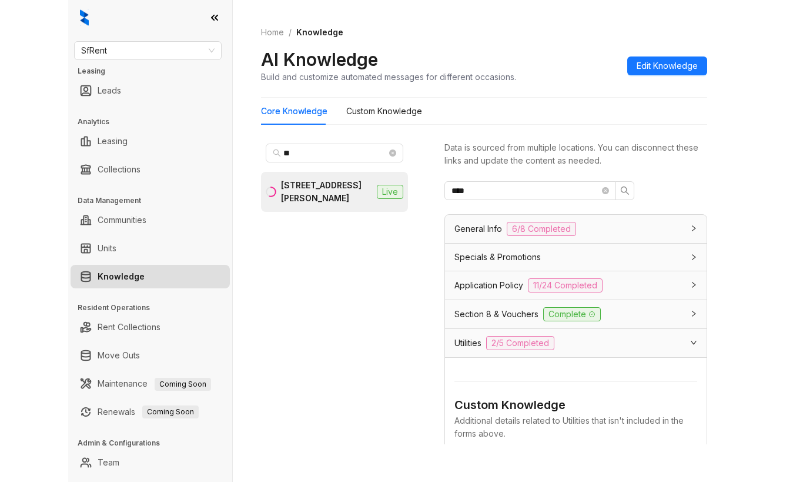
scroll to position [131, 0]
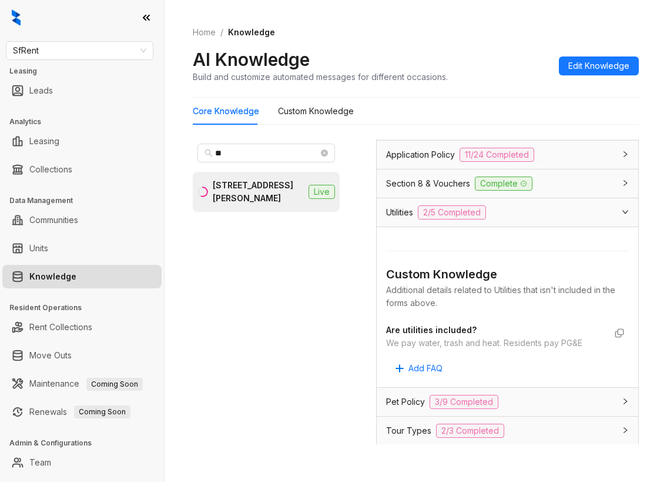
click at [602, 30] on ol "Home / Knowledge" at bounding box center [416, 32] width 446 height 13
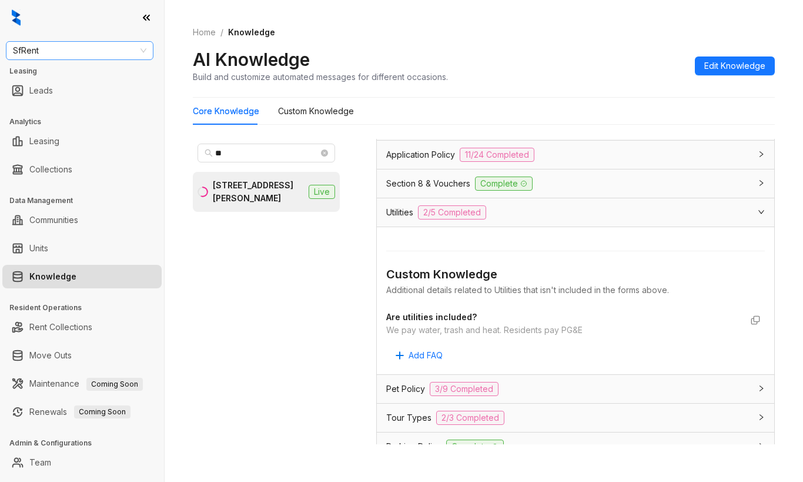
click at [69, 44] on span "SfRent" at bounding box center [79, 51] width 133 height 18
type input "**"
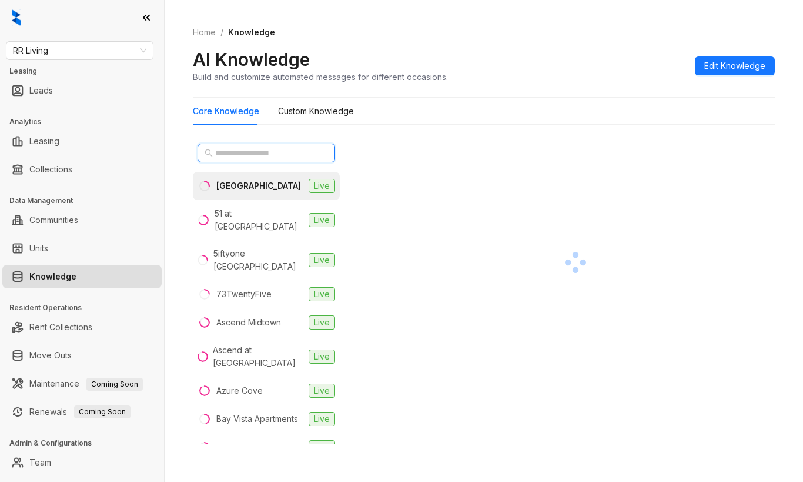
click at [259, 152] on input "text" at bounding box center [266, 152] width 103 height 13
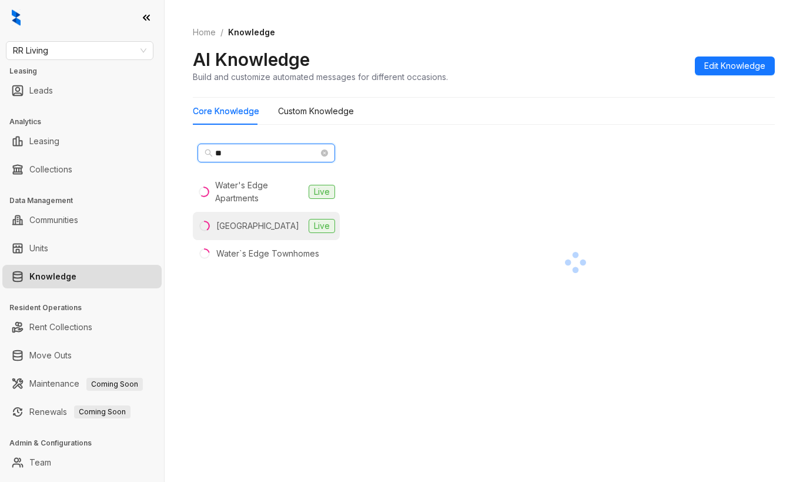
type input "**"
click at [265, 221] on div "[GEOGRAPHIC_DATA]" at bounding box center [257, 225] width 83 height 13
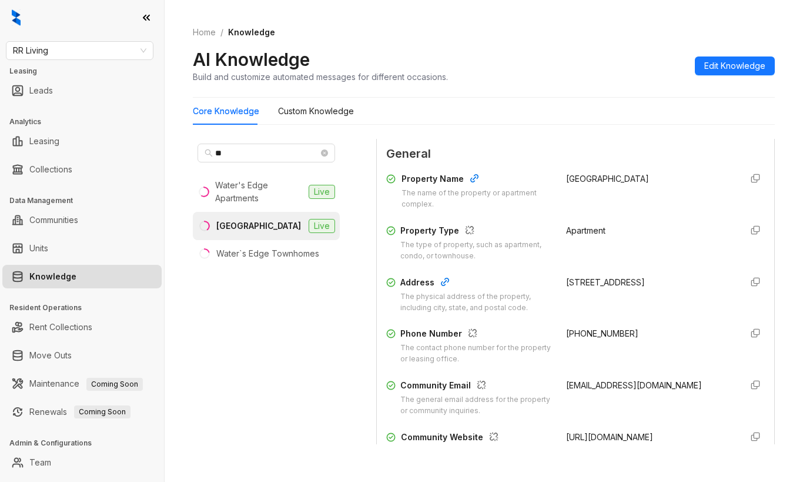
scroll to position [176, 0]
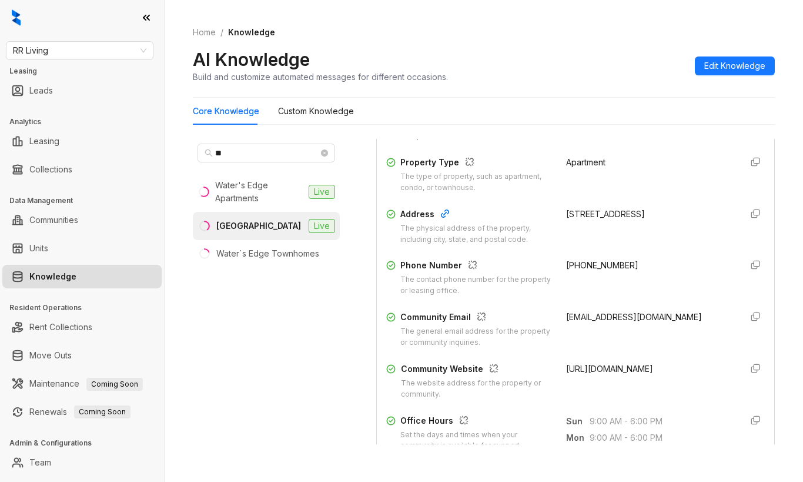
drag, startPoint x: 550, startPoint y: 366, endPoint x: 580, endPoint y: 386, distance: 36.0
click at [580, 386] on div "Community Website The website address for the property or community. https://ww…" at bounding box center [575, 381] width 379 height 38
copy span "https://www.liveatwaterfordplaceapts.com/"
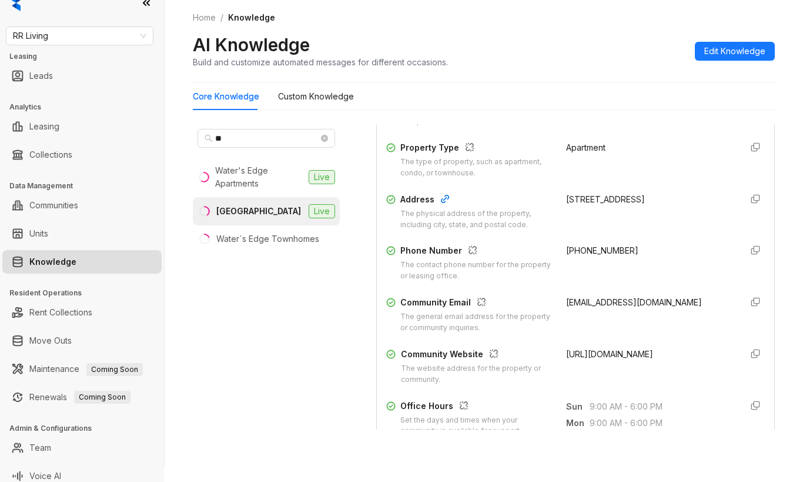
scroll to position [23, 0]
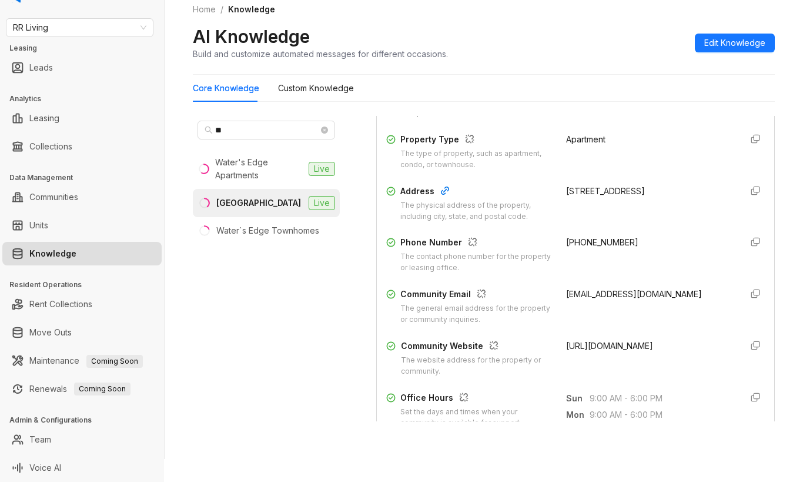
click at [242, 323] on div "** Water's Edge Apartments Live Waterford Place Live Water`s Edge Townhomes" at bounding box center [266, 268] width 147 height 305
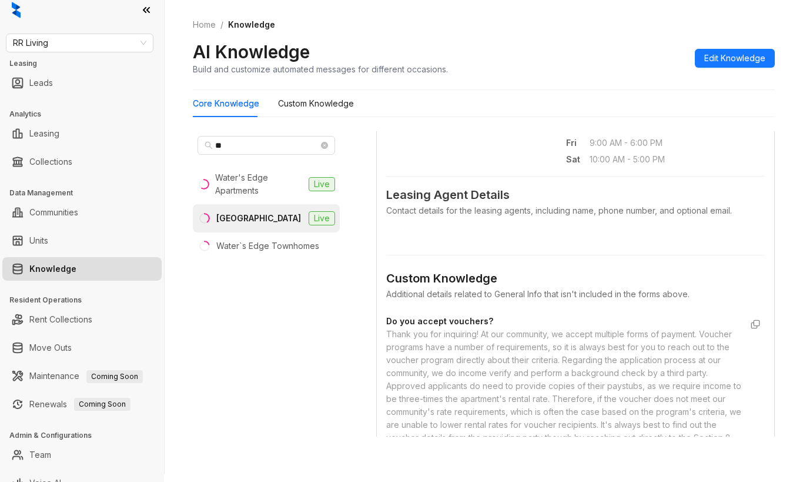
scroll to position [0, 0]
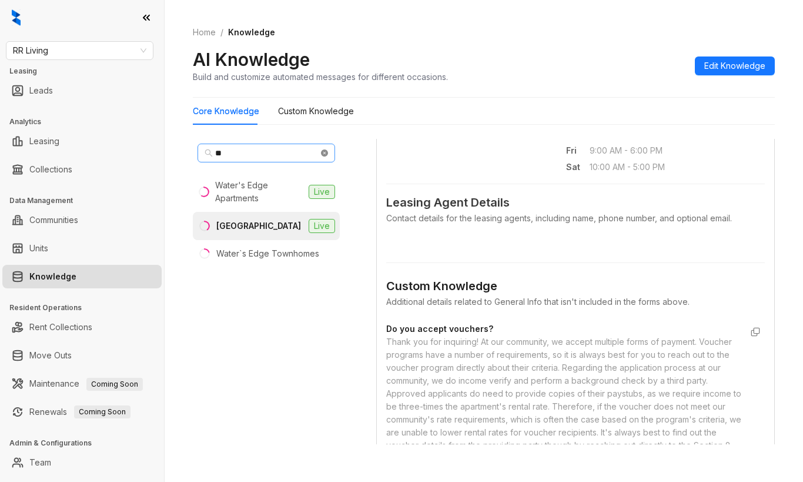
click at [326, 152] on icon "close-circle" at bounding box center [324, 152] width 7 height 7
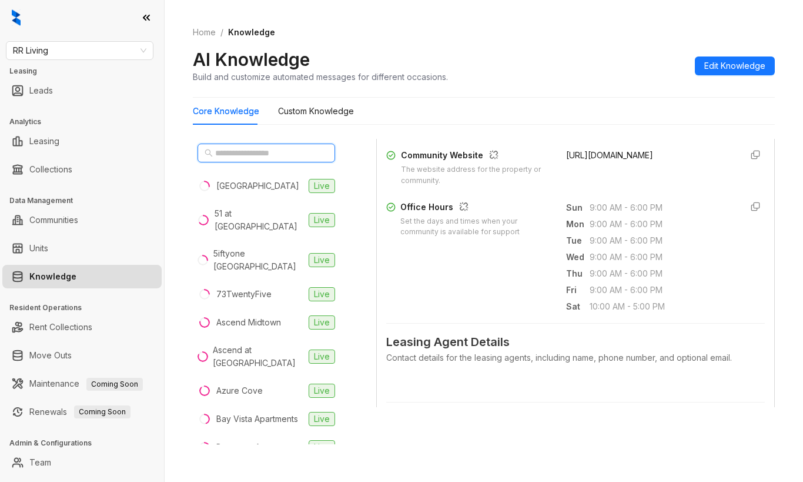
scroll to position [176, 0]
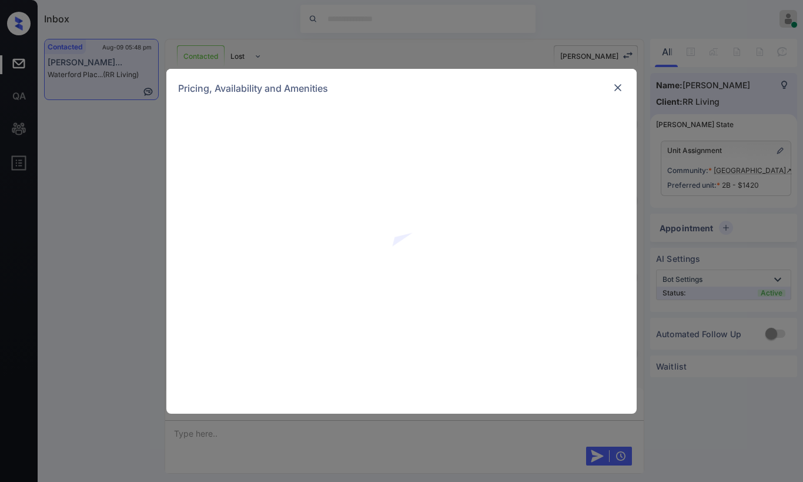
scroll to position [792, 0]
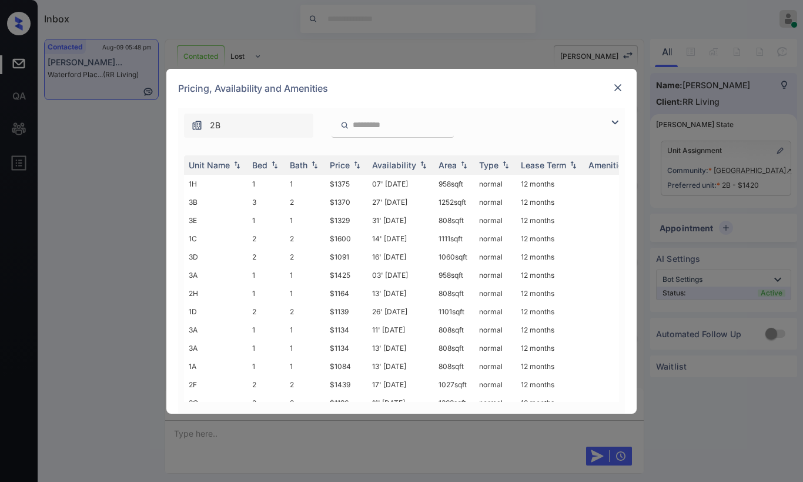
drag, startPoint x: 609, startPoint y: 122, endPoint x: 573, endPoint y: 132, distance: 37.2
click at [609, 121] on img at bounding box center [615, 122] width 14 height 14
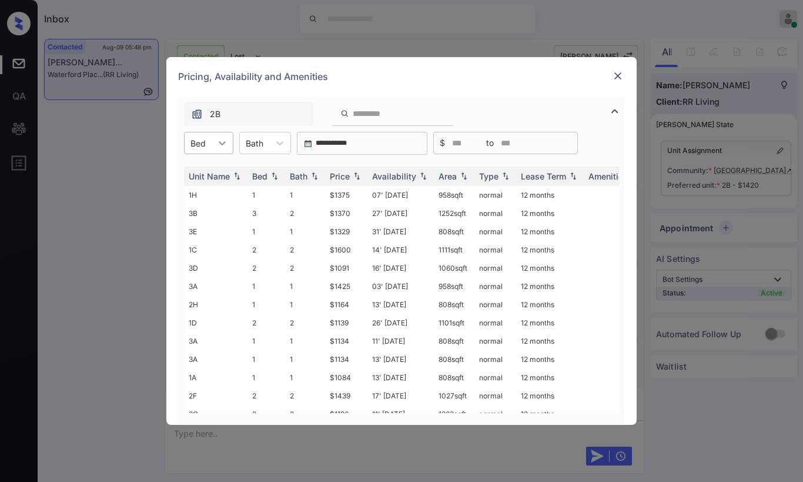
click at [225, 144] on icon at bounding box center [222, 143] width 12 height 12
click at [208, 172] on div "1" at bounding box center [208, 171] width 49 height 21
click at [347, 176] on div "Price" at bounding box center [340, 176] width 20 height 10
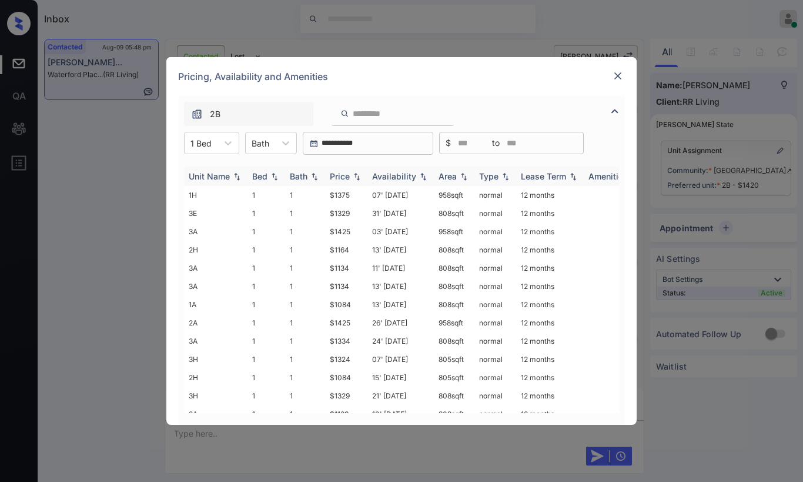
click at [347, 176] on div "Price" at bounding box center [340, 176] width 20 height 10
click at [348, 176] on div "Price" at bounding box center [340, 176] width 20 height 10
click at [348, 196] on td "$1079" at bounding box center [346, 195] width 42 height 18
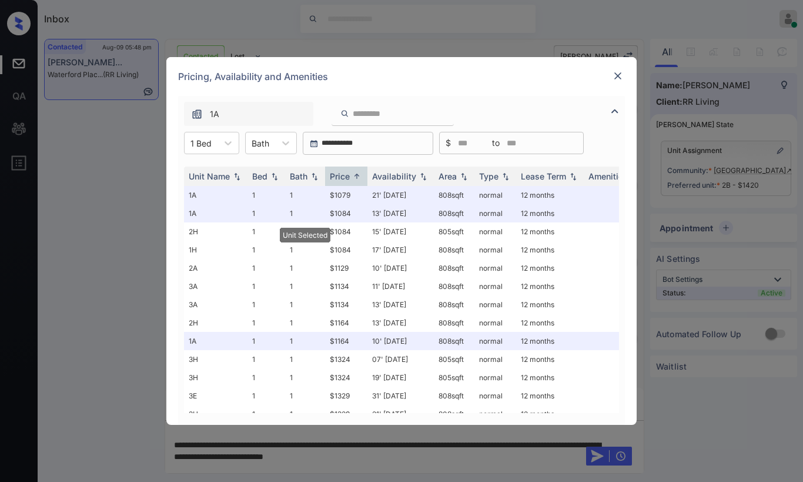
click at [616, 78] on img at bounding box center [618, 76] width 12 height 12
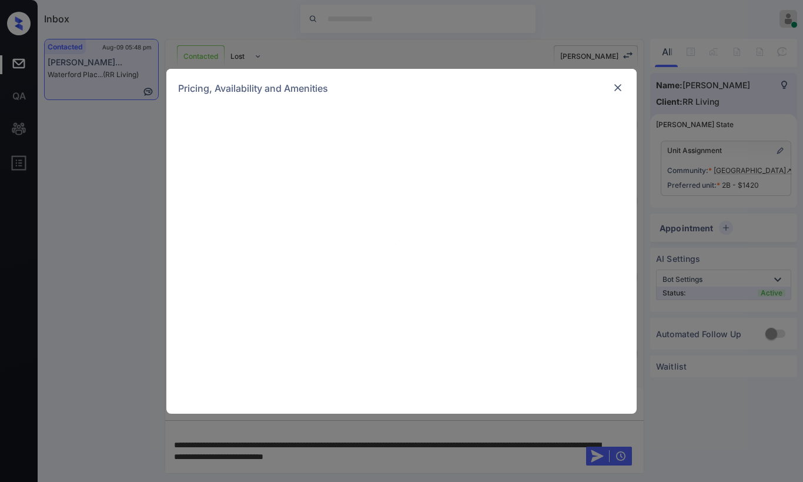
scroll to position [792, 0]
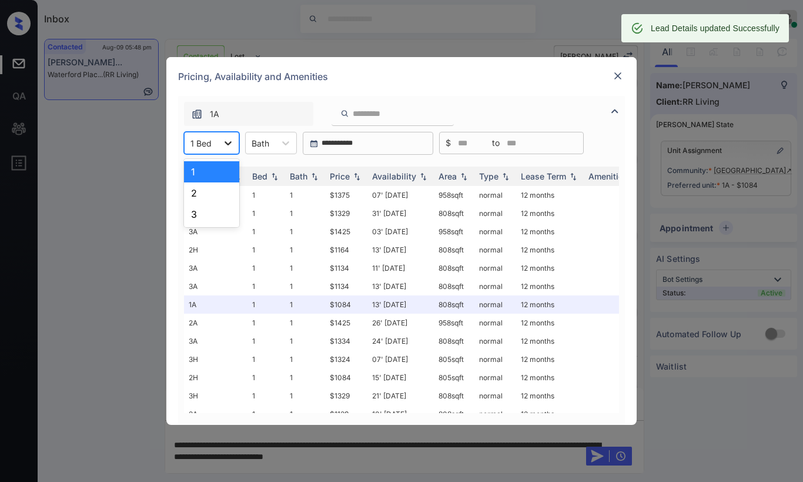
click at [225, 145] on icon at bounding box center [228, 143] width 12 height 12
click at [197, 193] on div "2" at bounding box center [211, 192] width 55 height 21
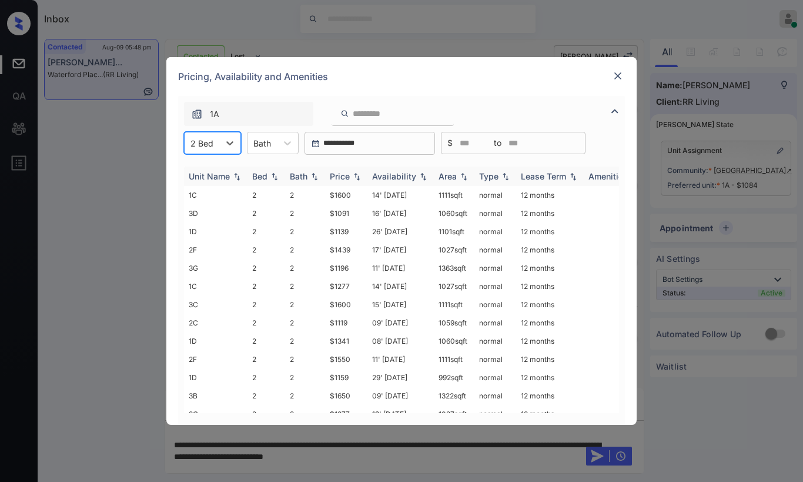
click at [352, 175] on img at bounding box center [357, 176] width 12 height 8
click at [352, 175] on img at bounding box center [357, 176] width 12 height 9
click at [352, 175] on img at bounding box center [357, 176] width 12 height 8
click at [352, 175] on img at bounding box center [357, 176] width 12 height 9
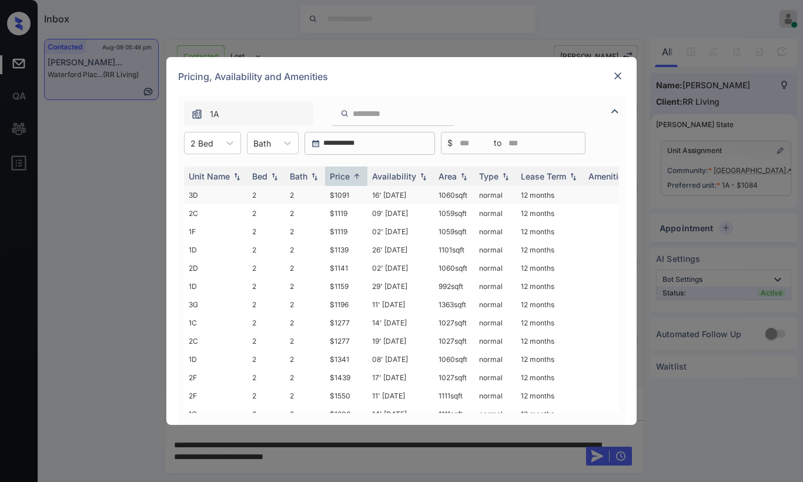
click at [348, 198] on td "$1091" at bounding box center [346, 195] width 42 height 18
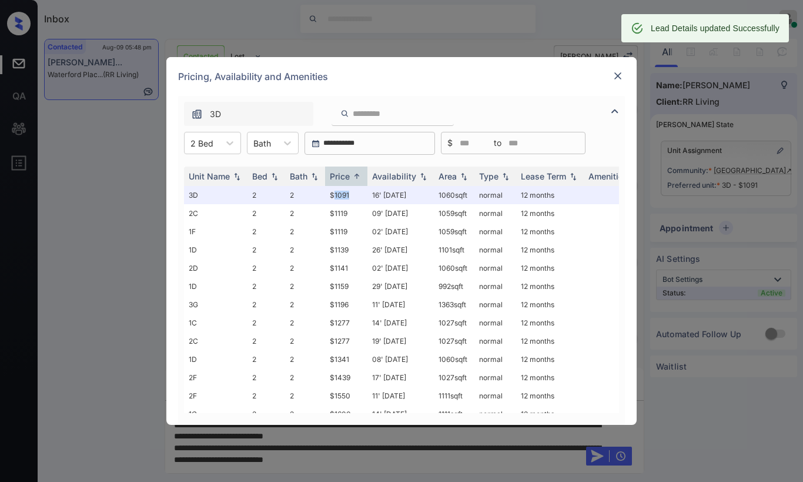
click at [619, 76] on img at bounding box center [618, 76] width 12 height 12
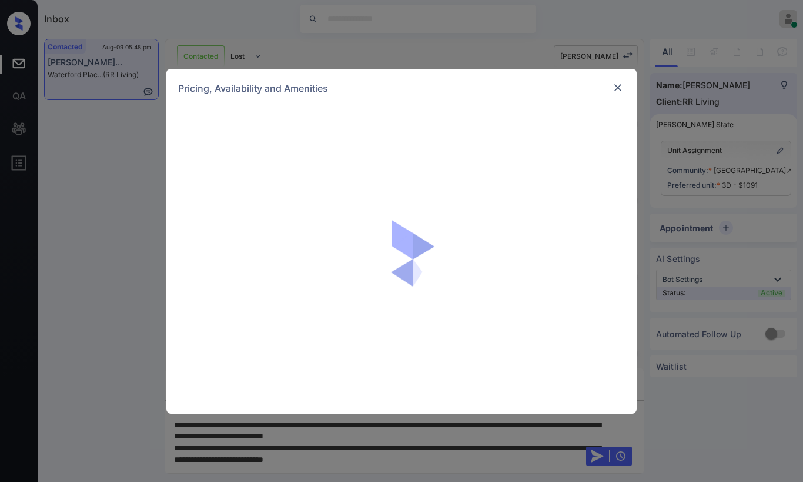
scroll to position [945, 0]
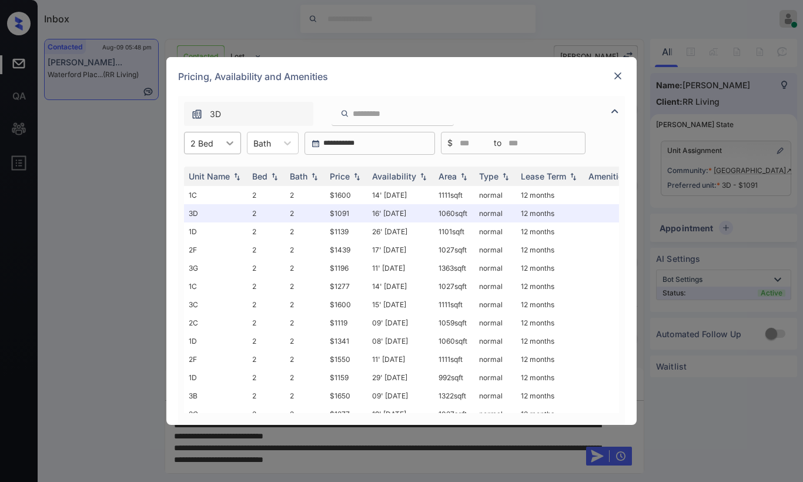
click at [234, 143] on icon at bounding box center [230, 143] width 12 height 12
click at [208, 214] on div "3" at bounding box center [212, 213] width 57 height 21
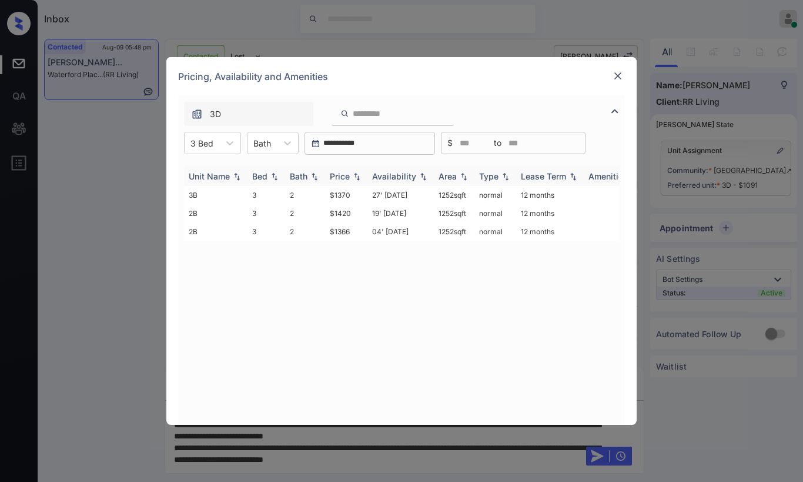
click at [353, 178] on img at bounding box center [357, 176] width 12 height 8
click at [353, 178] on img at bounding box center [357, 176] width 12 height 9
click at [353, 178] on img at bounding box center [357, 176] width 12 height 8
click at [353, 178] on img at bounding box center [357, 176] width 12 height 9
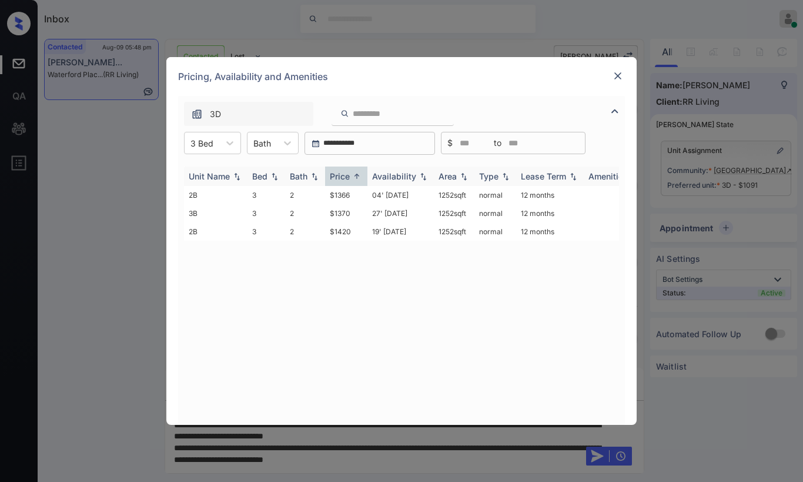
click at [353, 178] on img at bounding box center [357, 176] width 12 height 9
click at [353, 178] on img at bounding box center [357, 176] width 12 height 8
click at [353, 178] on img at bounding box center [357, 176] width 12 height 9
click at [349, 199] on td "$1366" at bounding box center [346, 195] width 42 height 18
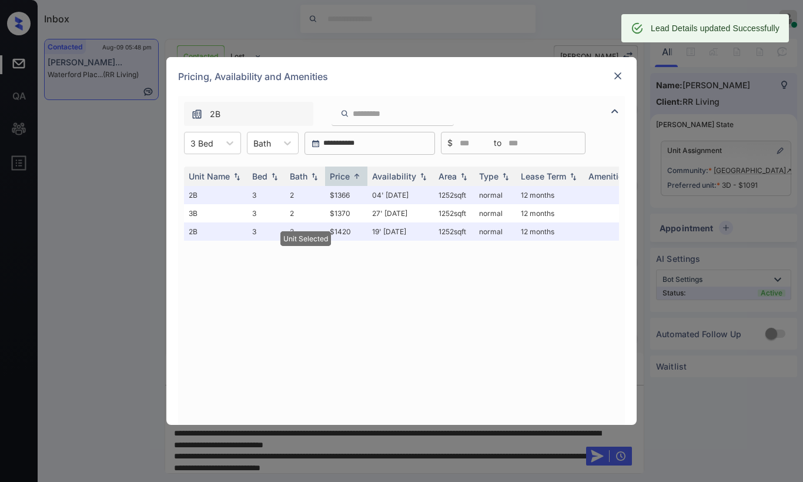
click at [616, 76] on img at bounding box center [618, 76] width 12 height 12
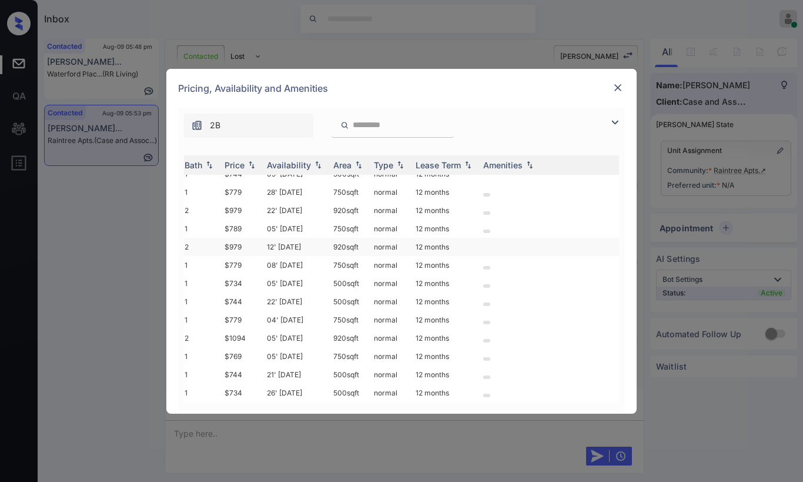
scroll to position [92, 105]
click at [616, 91] on img at bounding box center [618, 88] width 12 height 12
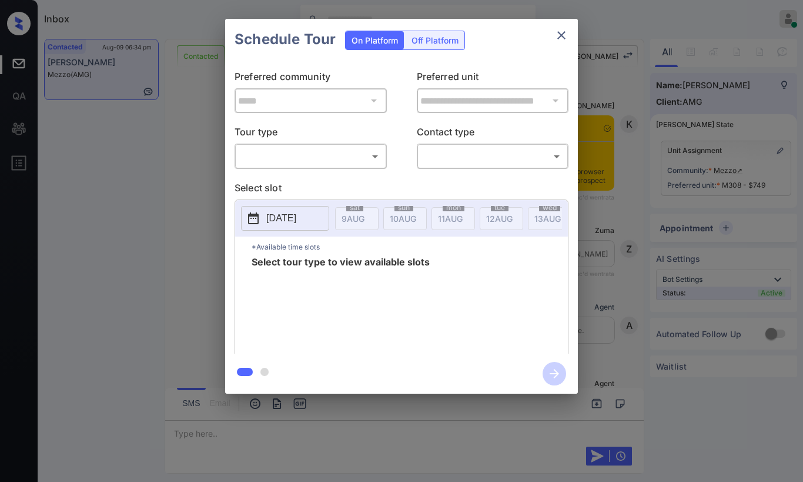
click at [322, 153] on body "Inbox [PERSON_NAME] Online Set yourself offline Set yourself on break Profile S…" at bounding box center [401, 241] width 803 height 482
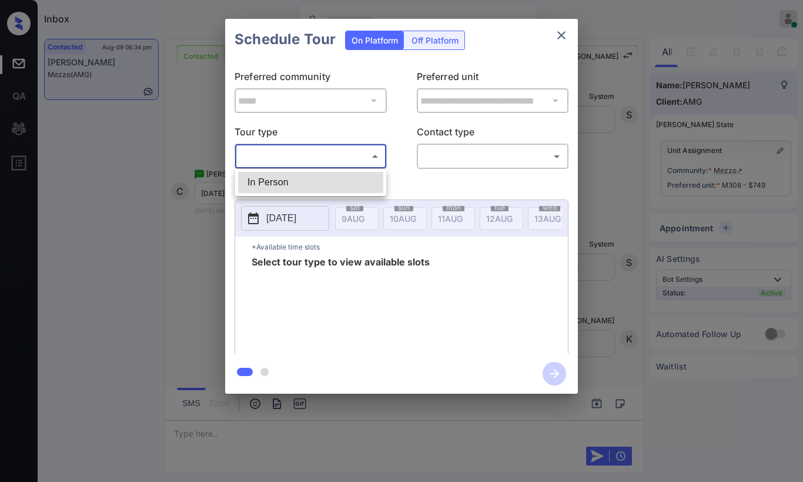
click at [323, 178] on li "In Person" at bounding box center [310, 182] width 145 height 21
type input "********"
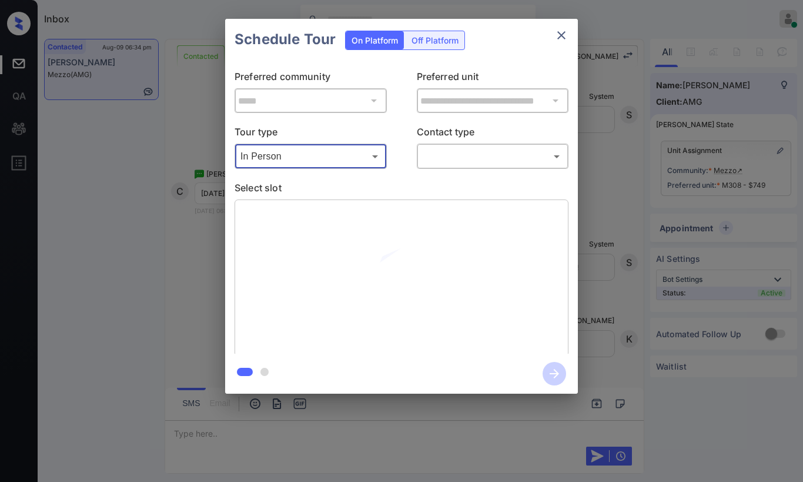
click at [461, 155] on body "Inbox [PERSON_NAME] Online Set yourself offline Set yourself on break Profile S…" at bounding box center [401, 241] width 803 height 482
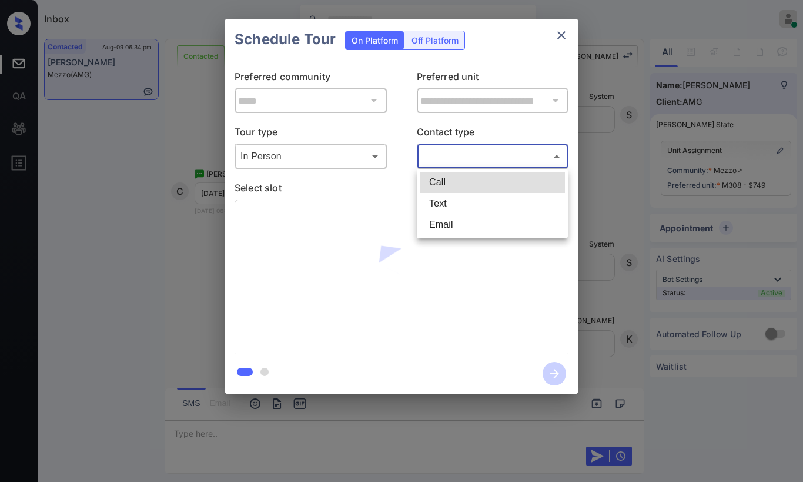
click at [458, 201] on li "Text" at bounding box center [492, 203] width 145 height 21
type input "****"
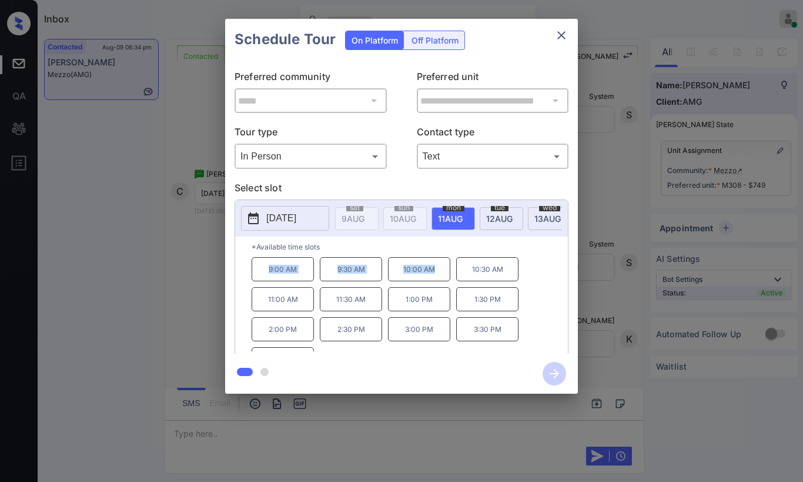
drag, startPoint x: 264, startPoint y: 272, endPoint x: 448, endPoint y: 282, distance: 184.4
click at [448, 282] on div "9:00 AM 9:30 AM 10:00 AM 10:30 AM 11:00 AM 11:30 AM 1:00 PM 1:30 PM 2:00 PM 2:3…" at bounding box center [410, 304] width 316 height 94
copy div "9:00 AM 9:30 AM 10:00 AM"
click at [561, 30] on icon "close" at bounding box center [562, 35] width 14 height 14
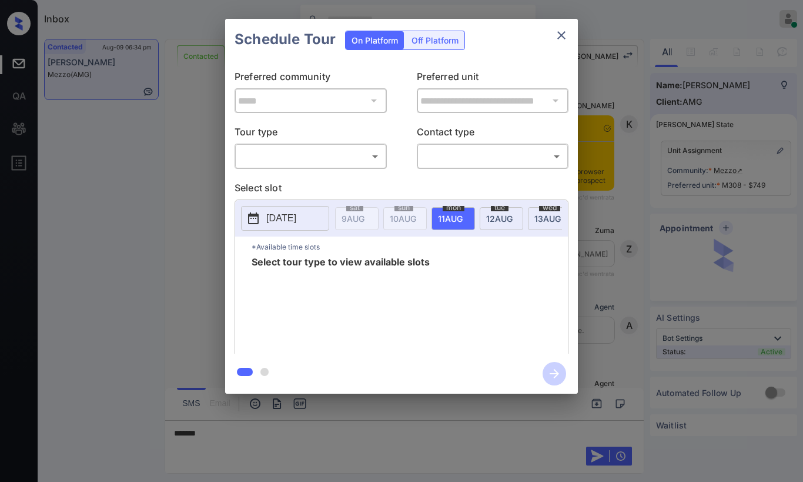
scroll to position [2896, 0]
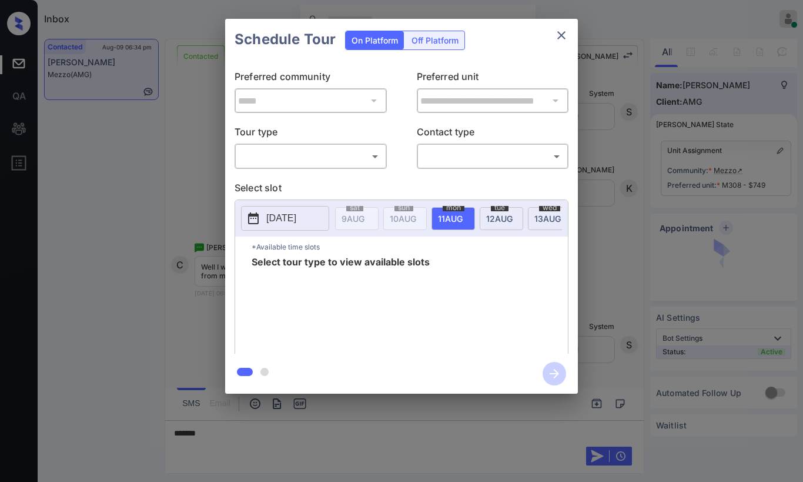
click at [280, 158] on body "Inbox Paolo Gabriel Online Set yourself offline Set yourself on break Profile S…" at bounding box center [401, 241] width 803 height 482
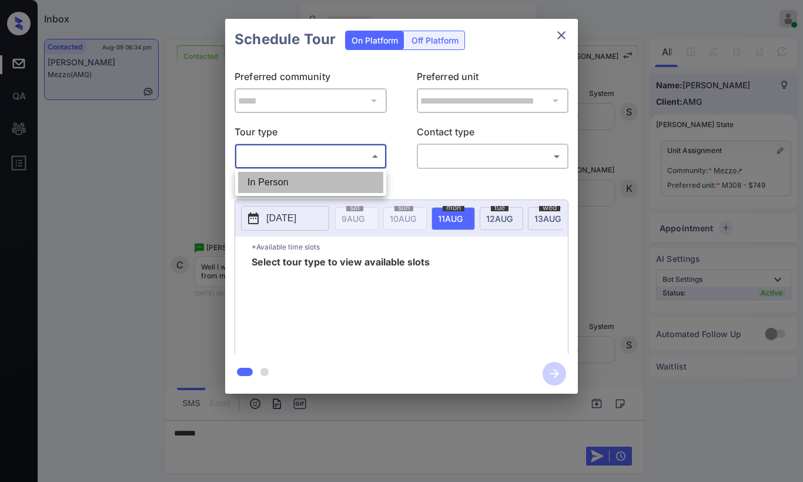
click at [295, 179] on li "In Person" at bounding box center [310, 182] width 145 height 21
type input "********"
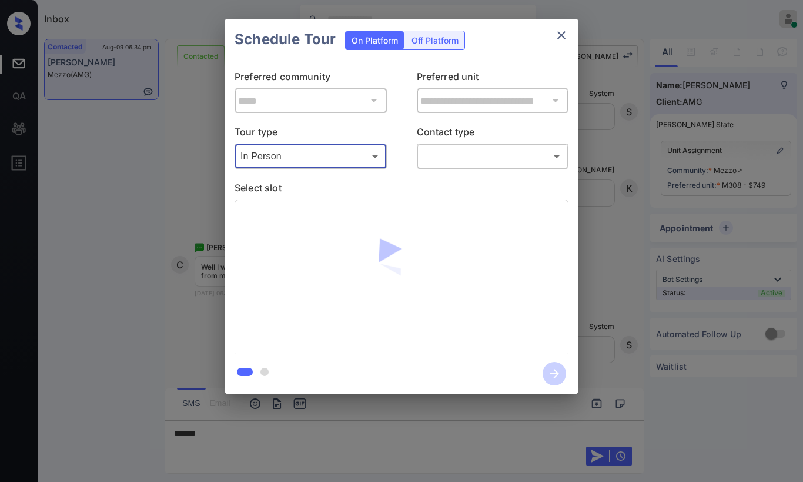
click at [485, 156] on body "Inbox Paolo Gabriel Online Set yourself offline Set yourself on break Profile S…" at bounding box center [401, 241] width 803 height 482
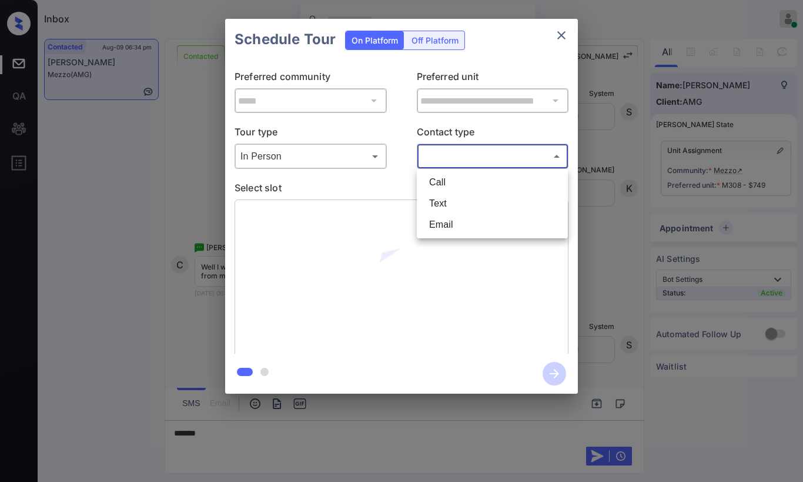
click at [478, 212] on li "Text" at bounding box center [492, 203] width 145 height 21
type input "****"
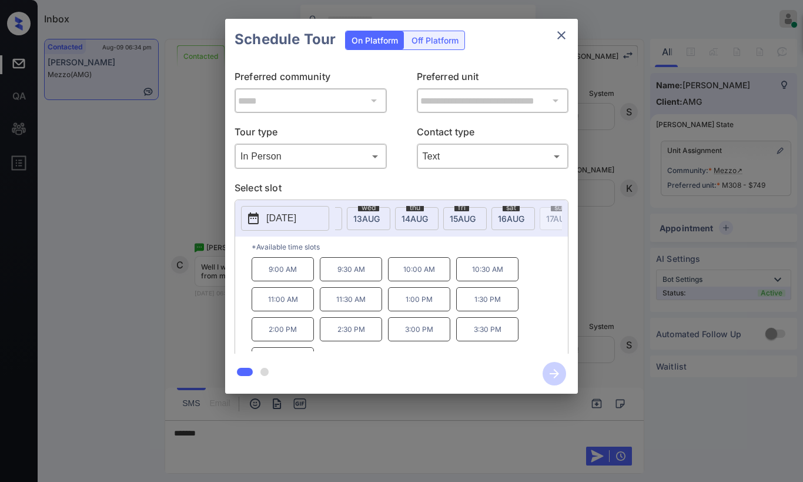
scroll to position [0, 216]
click at [149, 213] on span "16 AUG" at bounding box center [137, 218] width 23 height 10
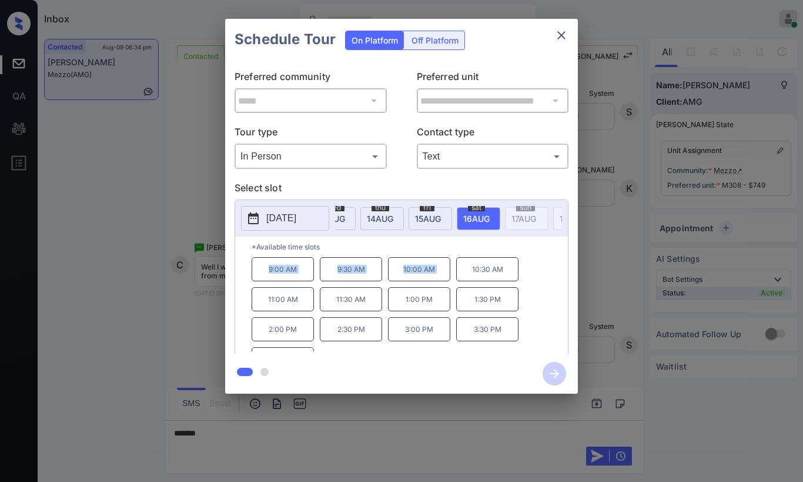
drag, startPoint x: 271, startPoint y: 278, endPoint x: 465, endPoint y: 275, distance: 194.7
click at [465, 275] on div "9:00 AM 9:30 AM 10:00 AM 10:30 AM 11:00 AM 11:30 AM 1:00 PM 1:30 PM 2:00 PM 2:3…" at bounding box center [410, 304] width 316 height 94
copy div "9:00 AM 9:30 AM 10:00 AM"
click at [565, 38] on icon "close" at bounding box center [562, 35] width 14 height 14
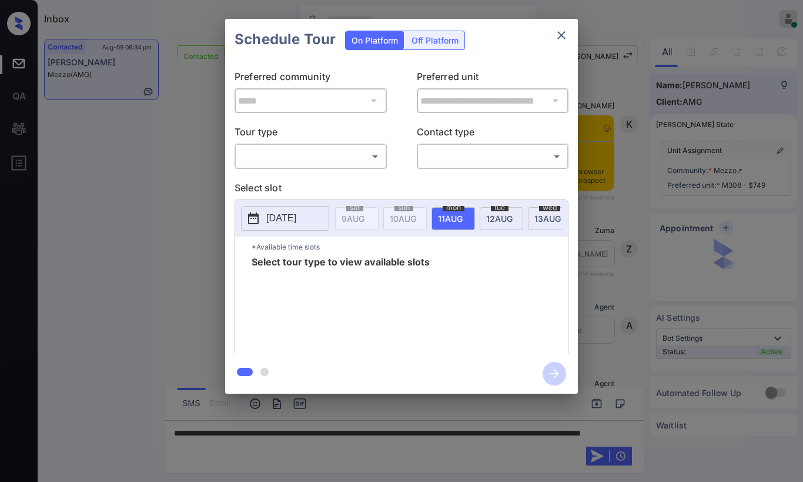
scroll to position [2837, 0]
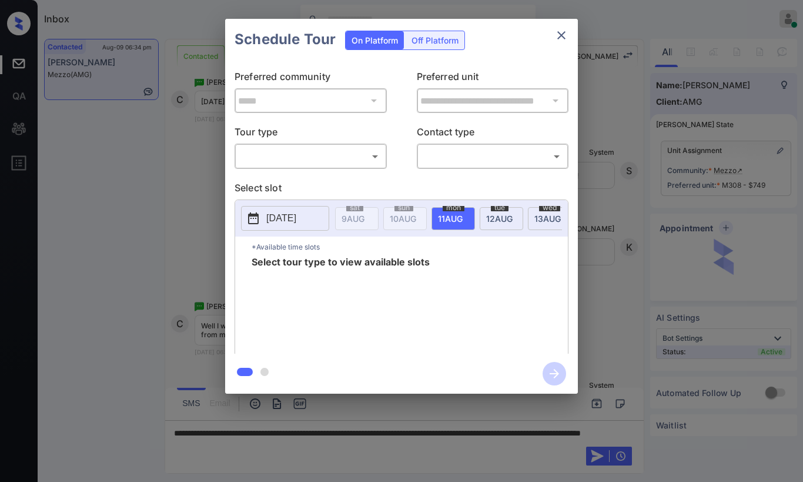
click at [336, 166] on div "​ ​" at bounding box center [311, 155] width 152 height 25
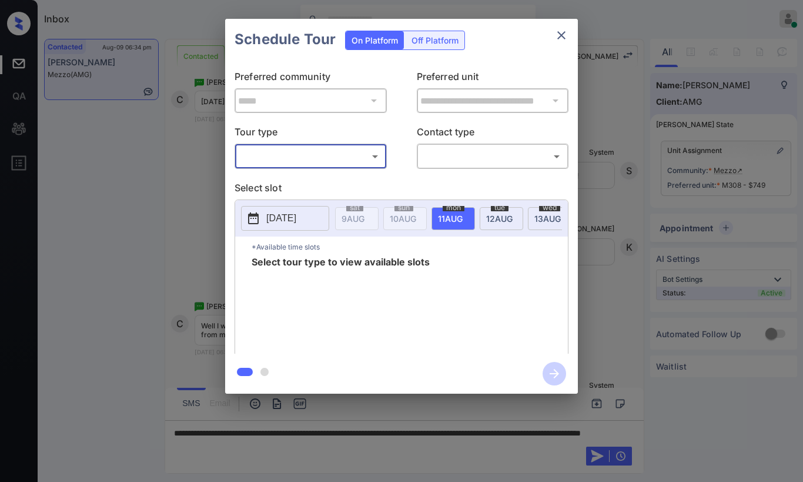
click at [301, 169] on div "​ ​" at bounding box center [311, 155] width 152 height 25
drag, startPoint x: 298, startPoint y: 163, endPoint x: 312, endPoint y: 163, distance: 13.5
click at [298, 162] on body "Inbox [PERSON_NAME] Online Set yourself offline Set yourself on break Profile S…" at bounding box center [401, 241] width 803 height 482
click at [340, 183] on li "In Person" at bounding box center [310, 182] width 145 height 21
type input "********"
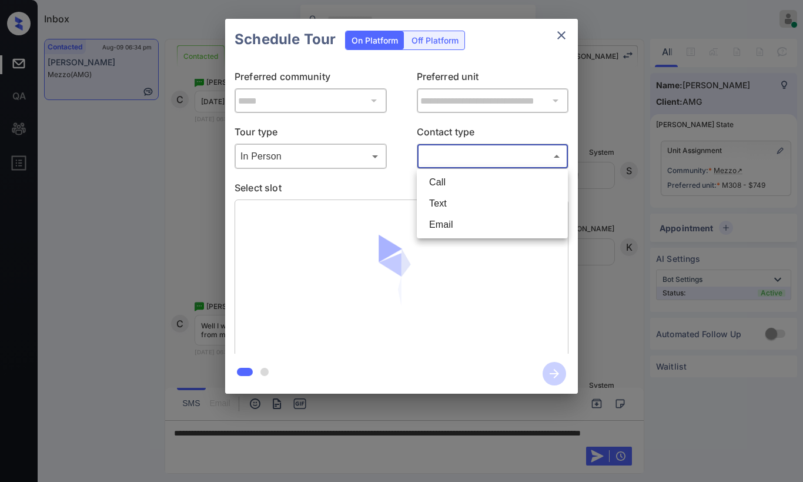
click at [458, 158] on body "Inbox [PERSON_NAME] Online Set yourself offline Set yourself on break Profile S…" at bounding box center [401, 241] width 803 height 482
click at [450, 200] on li "Text" at bounding box center [492, 203] width 145 height 21
type input "****"
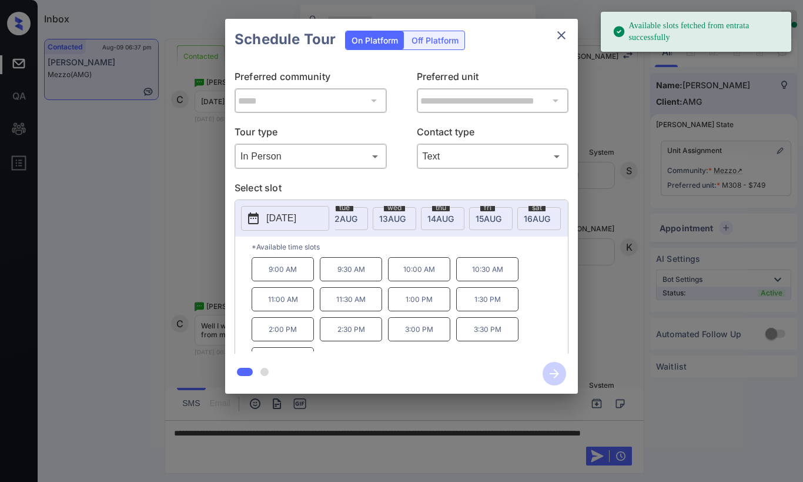
scroll to position [0, 181]
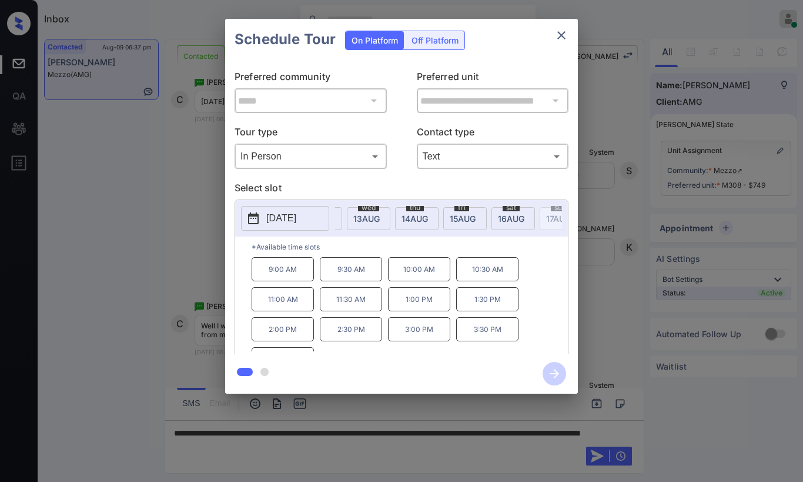
click at [525, 213] on div "sat 16 AUG" at bounding box center [514, 218] width 44 height 23
click at [559, 36] on icon "close" at bounding box center [562, 35] width 14 height 14
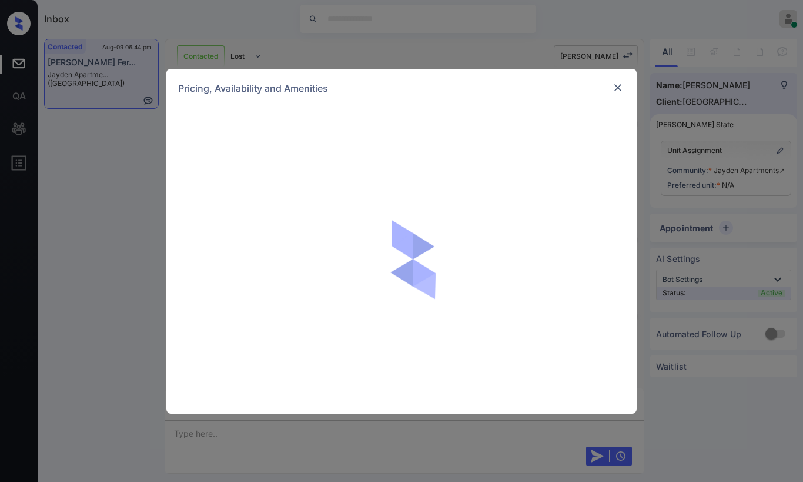
scroll to position [1691, 0]
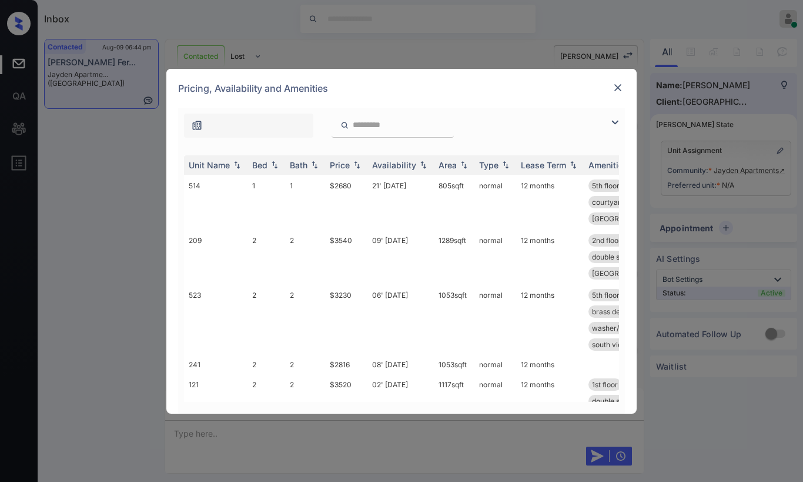
click at [619, 118] on img at bounding box center [615, 122] width 14 height 14
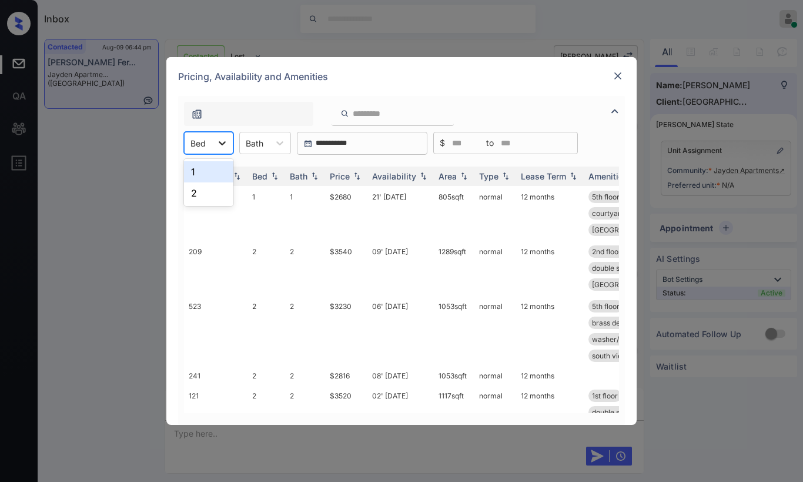
click at [217, 150] on div at bounding box center [222, 142] width 21 height 21
click at [203, 199] on div "2" at bounding box center [208, 192] width 49 height 21
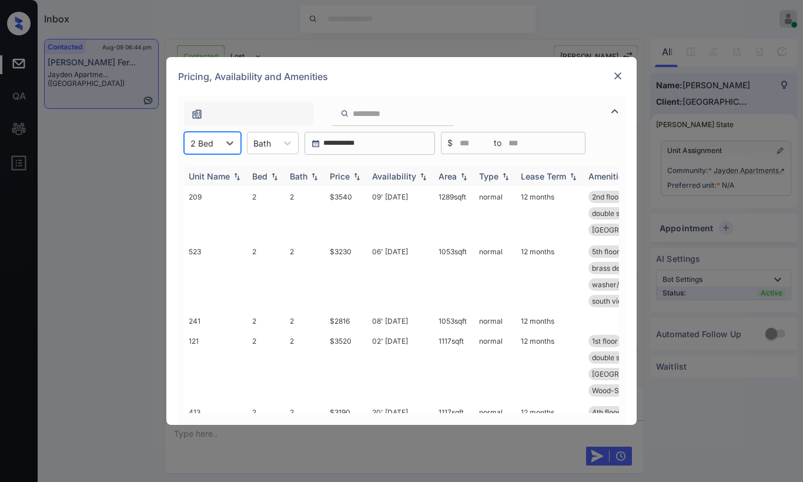
click at [347, 170] on th "Price" at bounding box center [346, 175] width 42 height 19
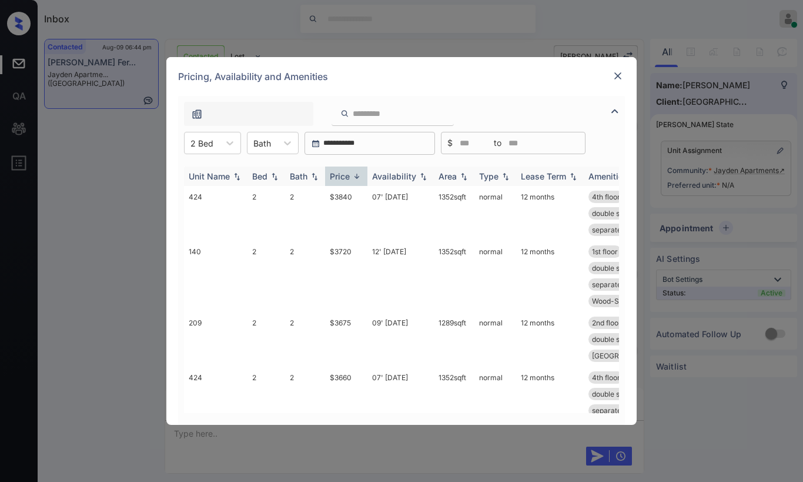
click at [348, 171] on div "Price" at bounding box center [340, 176] width 20 height 10
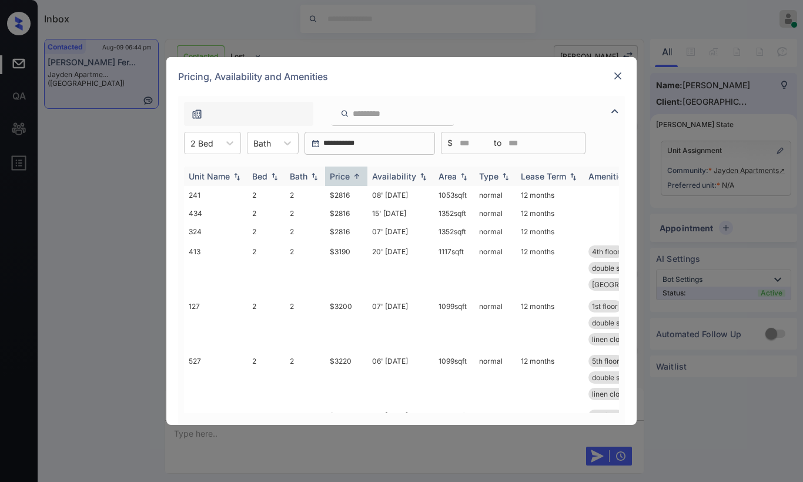
click at [348, 171] on div "Price" at bounding box center [340, 176] width 20 height 10
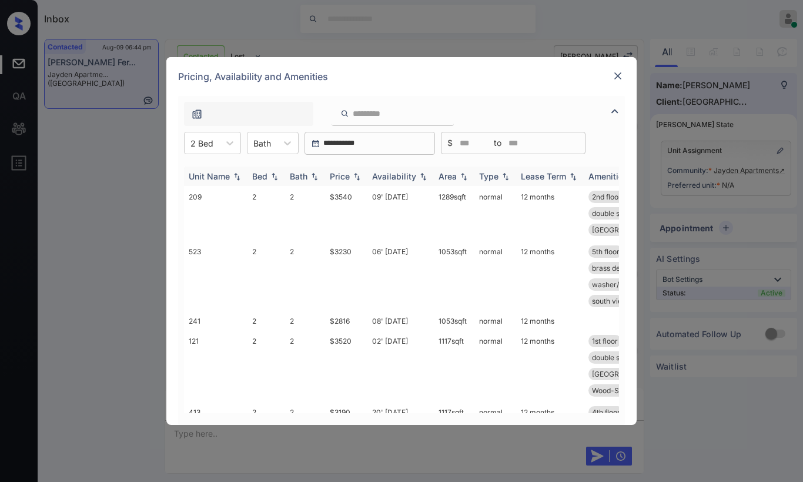
click at [348, 171] on div "Price" at bounding box center [340, 176] width 20 height 10
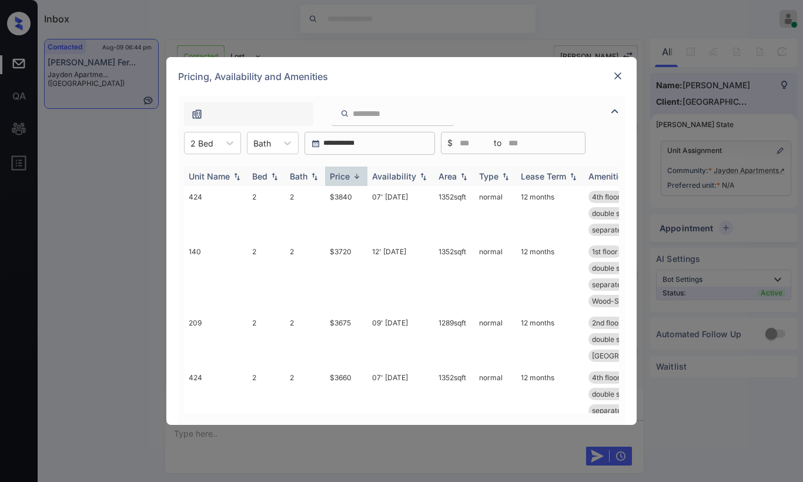
click at [349, 171] on div "Price" at bounding box center [340, 176] width 20 height 10
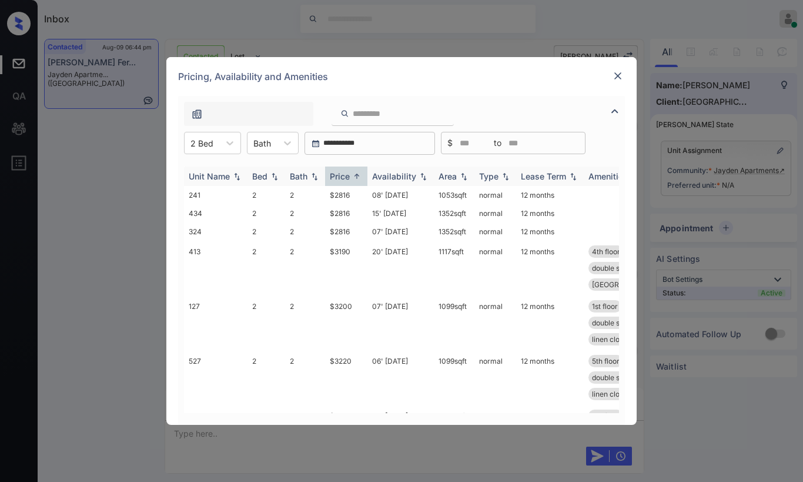
click at [349, 171] on div "Price" at bounding box center [340, 176] width 20 height 10
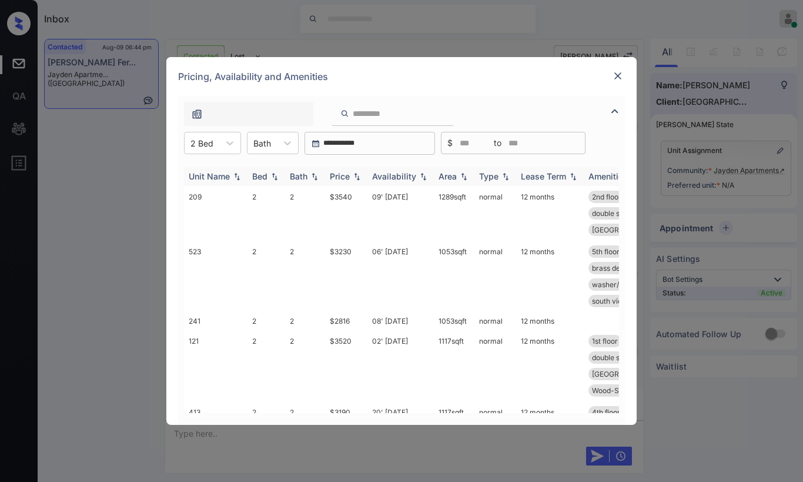
click at [349, 171] on div "Price" at bounding box center [340, 176] width 20 height 10
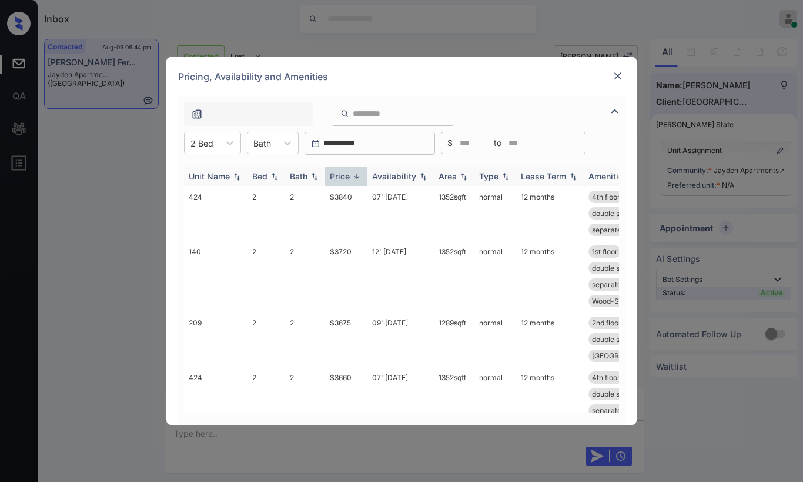
click at [349, 171] on div "Price" at bounding box center [340, 176] width 20 height 10
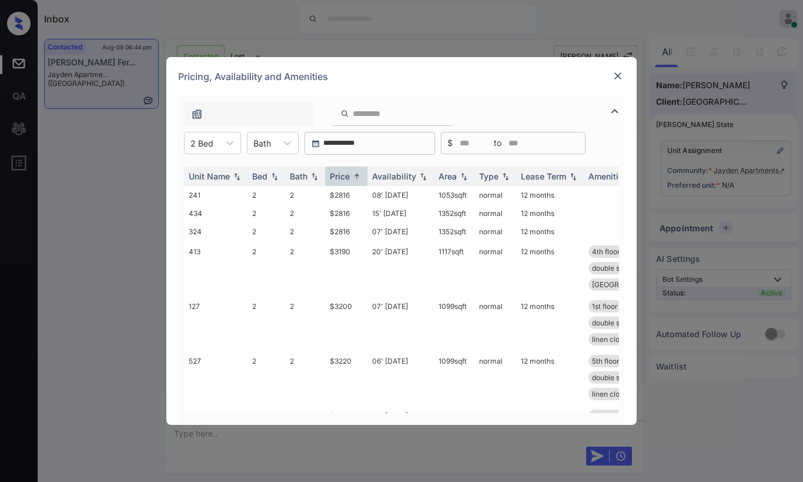
click at [622, 74] on img at bounding box center [618, 76] width 12 height 12
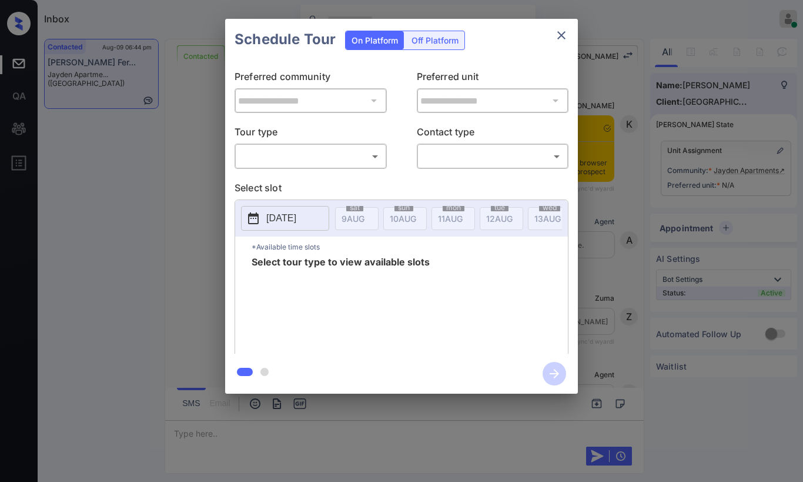
scroll to position [3279, 0]
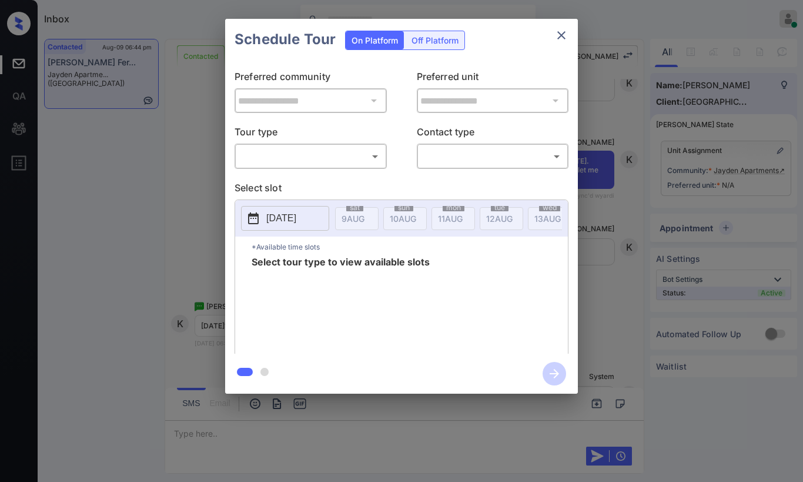
click at [319, 162] on body "Inbox [PERSON_NAME] Online Set yourself offline Set yourself on break Profile S…" at bounding box center [401, 241] width 803 height 482
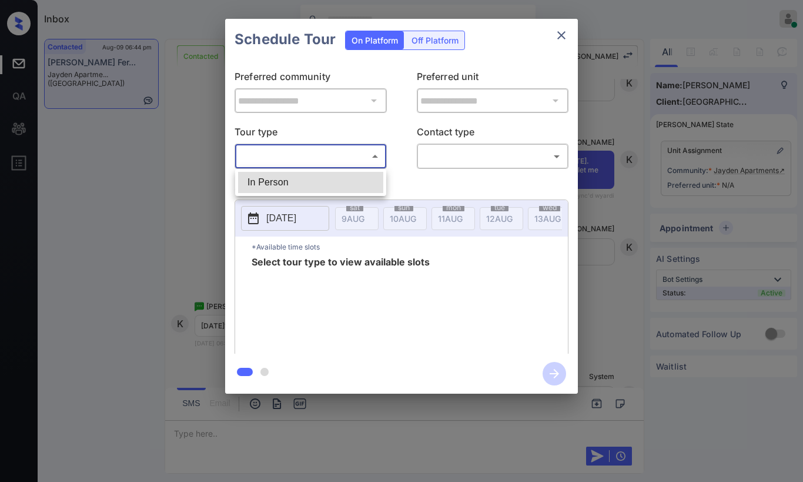
click at [311, 183] on li "In Person" at bounding box center [310, 182] width 145 height 21
type input "********"
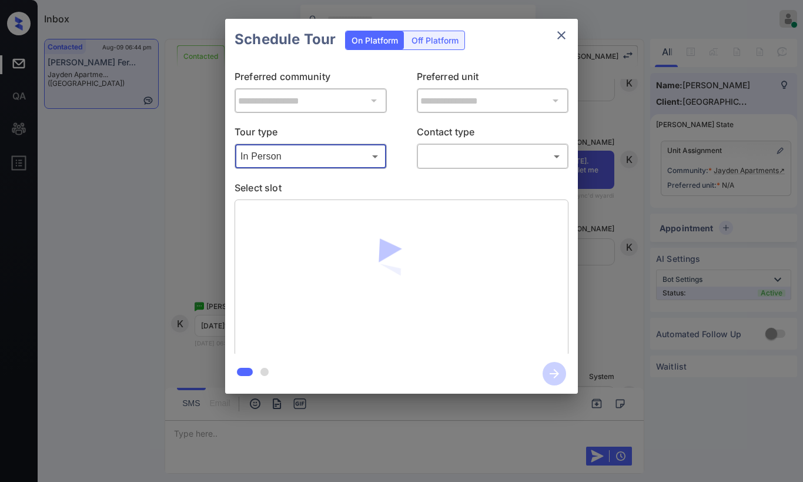
click at [429, 156] on body "Inbox [PERSON_NAME] Online Set yourself offline Set yourself on break Profile S…" at bounding box center [401, 241] width 803 height 482
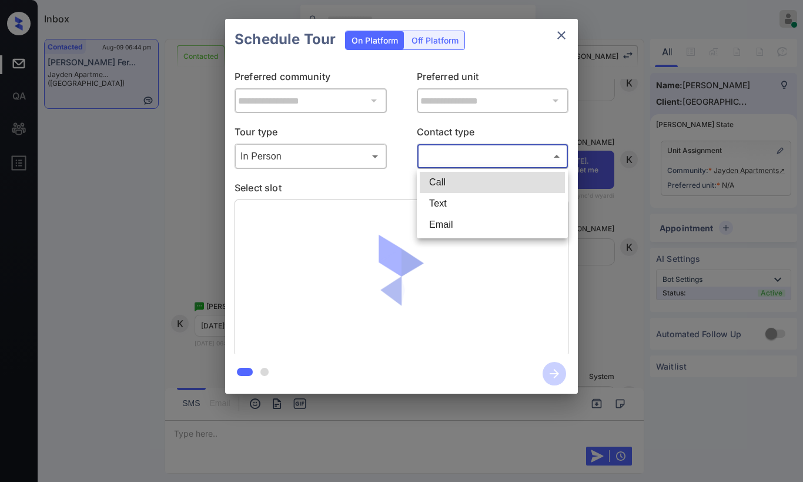
click at [445, 205] on li "Text" at bounding box center [492, 203] width 145 height 21
type input "****"
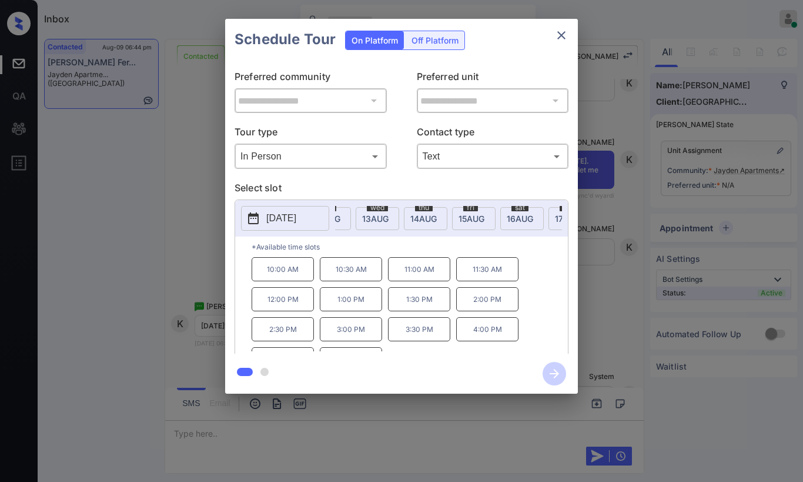
scroll to position [0, 181]
click at [183, 215] on span "[DATE]" at bounding box center [172, 218] width 23 height 10
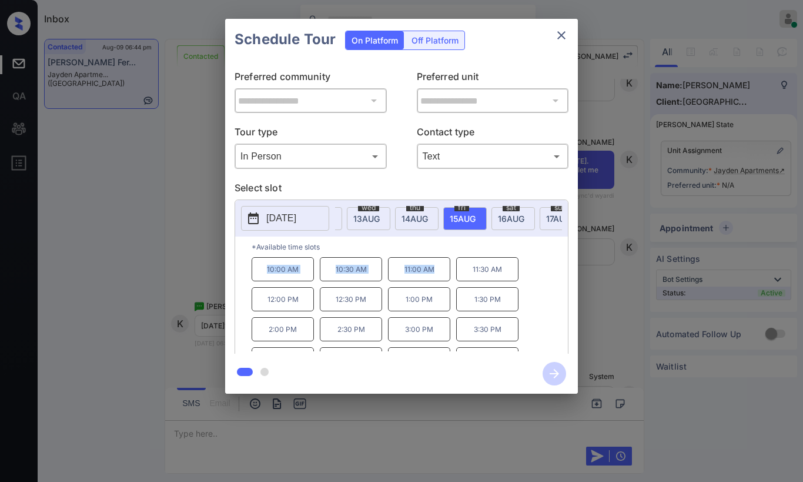
drag, startPoint x: 268, startPoint y: 272, endPoint x: 436, endPoint y: 279, distance: 168.9
click at [436, 279] on div "10:00 AM 10:30 AM 11:00 AM 11:30 AM 12:00 PM 12:30 PM 1:00 PM 1:30 PM 2:00 PM 2…" at bounding box center [410, 304] width 316 height 94
copy div "10:00 AM 10:30 AM 11:00 AM"
click at [568, 34] on icon "close" at bounding box center [562, 35] width 14 height 14
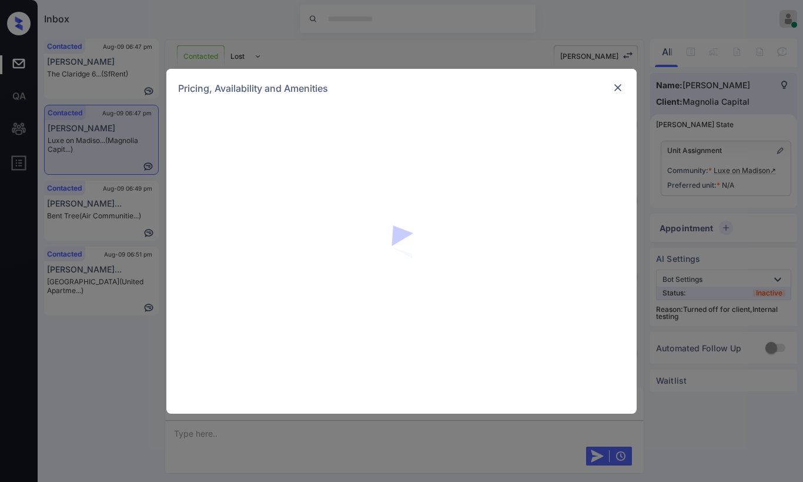
scroll to position [3958, 0]
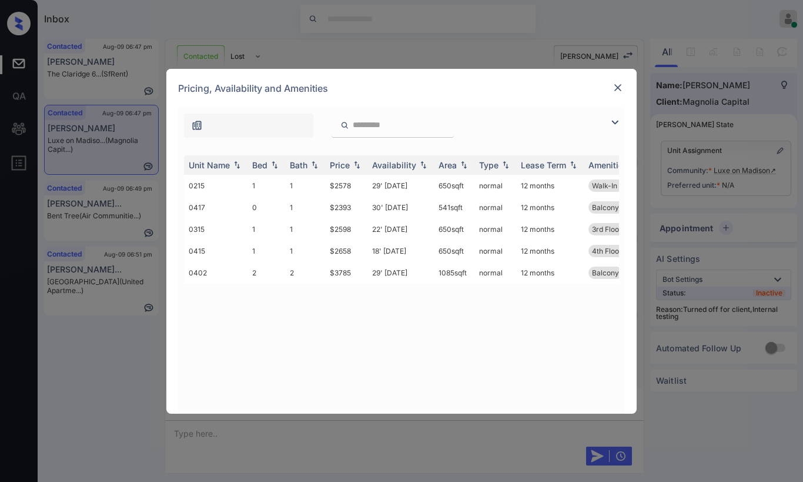
click at [618, 121] on img at bounding box center [615, 122] width 14 height 14
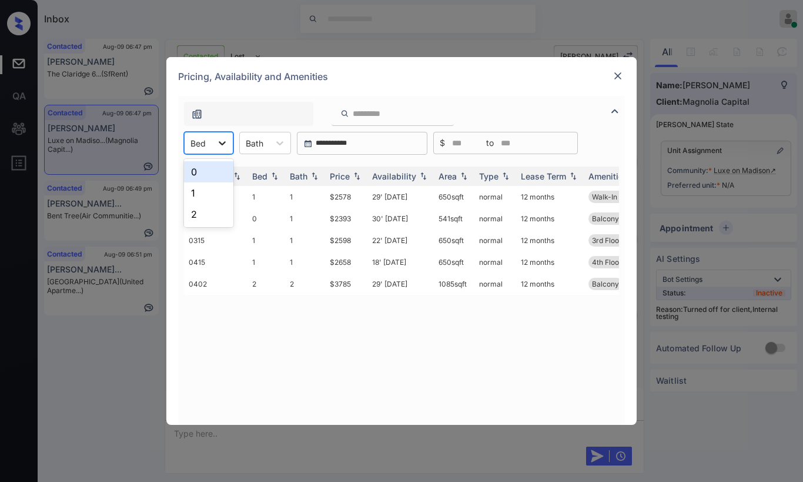
click at [221, 144] on icon at bounding box center [222, 143] width 7 height 4
click at [205, 218] on div "2" at bounding box center [208, 213] width 49 height 21
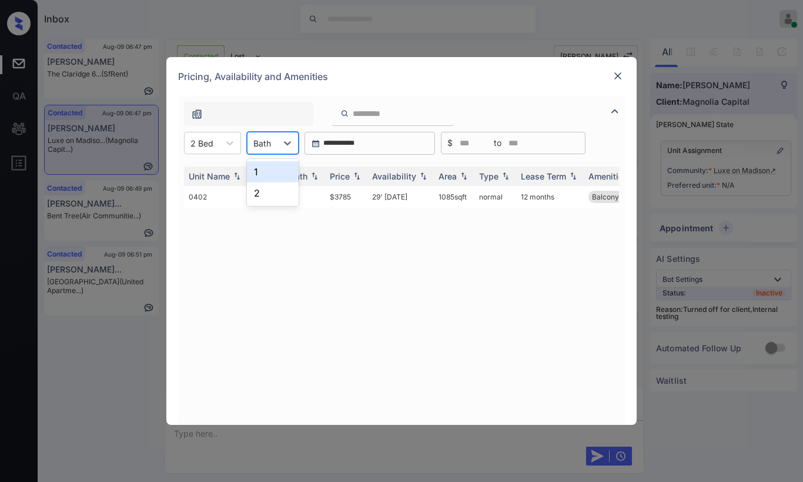
click at [272, 136] on div "Bath" at bounding box center [262, 143] width 29 height 17
click at [273, 195] on div "2" at bounding box center [273, 192] width 52 height 21
click at [345, 176] on div "Price" at bounding box center [340, 176] width 20 height 10
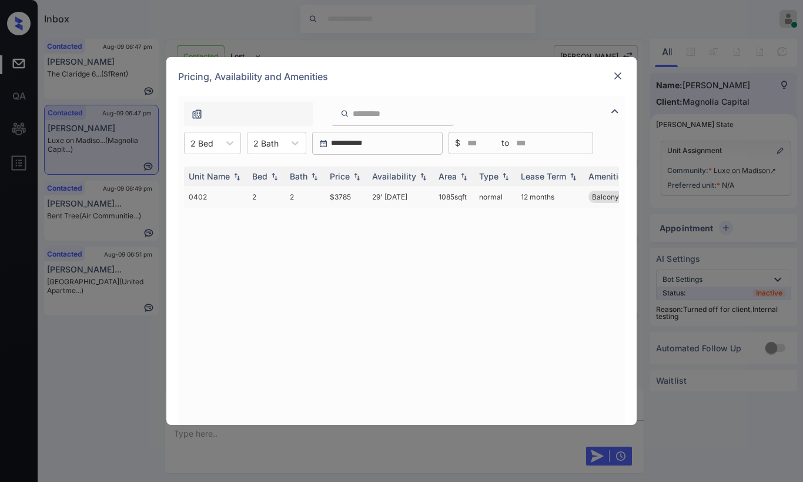
click at [343, 198] on td "$3785" at bounding box center [346, 197] width 42 height 22
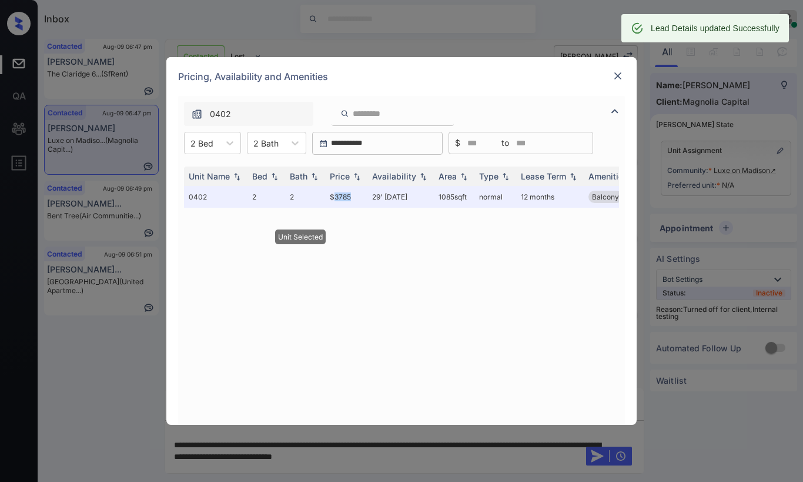
click at [617, 77] on img at bounding box center [618, 76] width 12 height 12
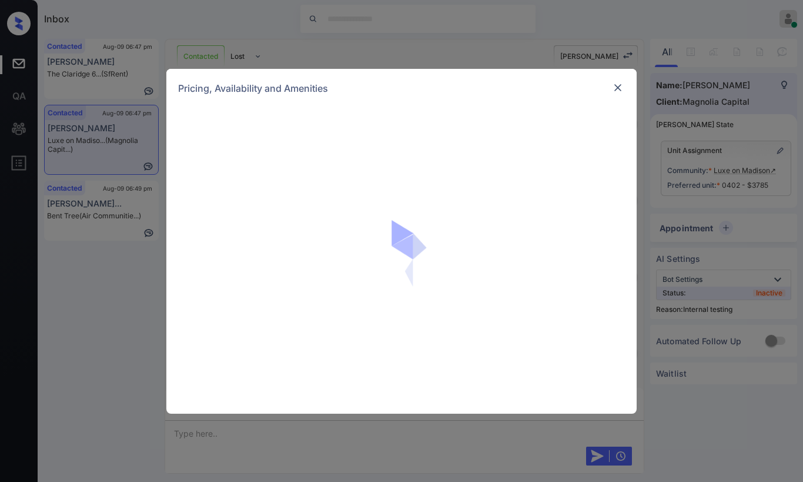
scroll to position [4446, 0]
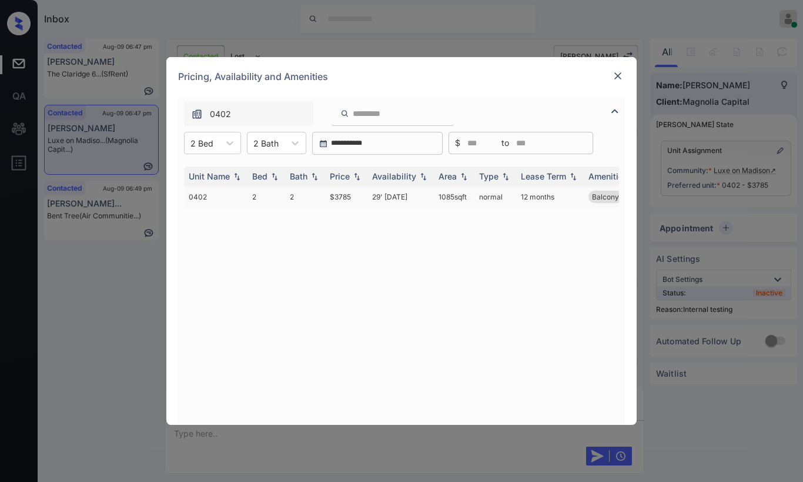
click at [345, 198] on td "$3785" at bounding box center [346, 197] width 42 height 22
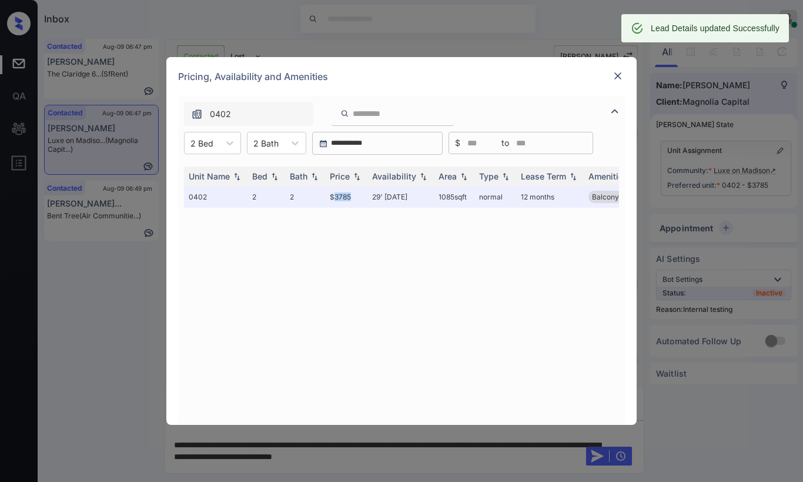
click at [623, 78] on img at bounding box center [618, 76] width 12 height 12
